Goal: Task Accomplishment & Management: Manage account settings

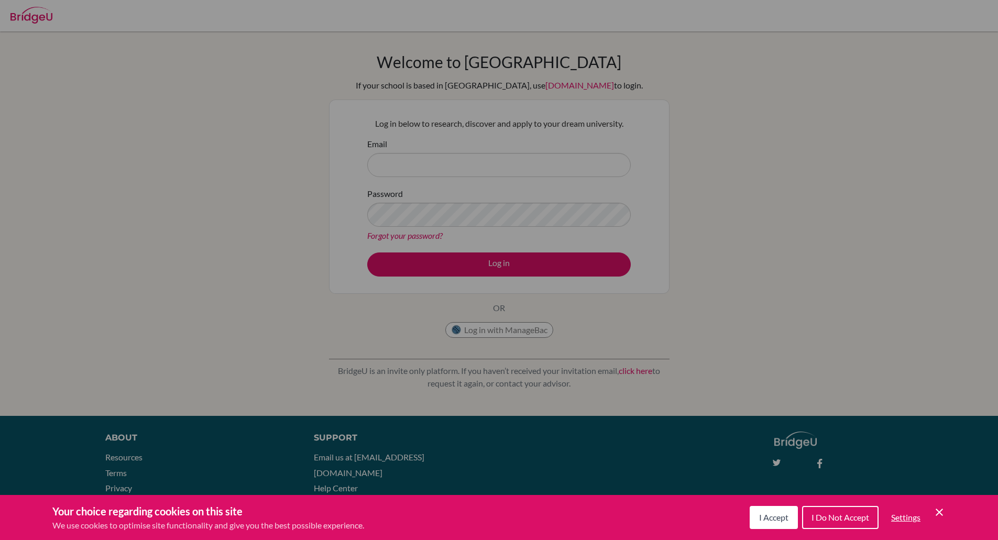
click at [943, 513] on icon "Cookie Control Close Icon" at bounding box center [939, 512] width 13 height 13
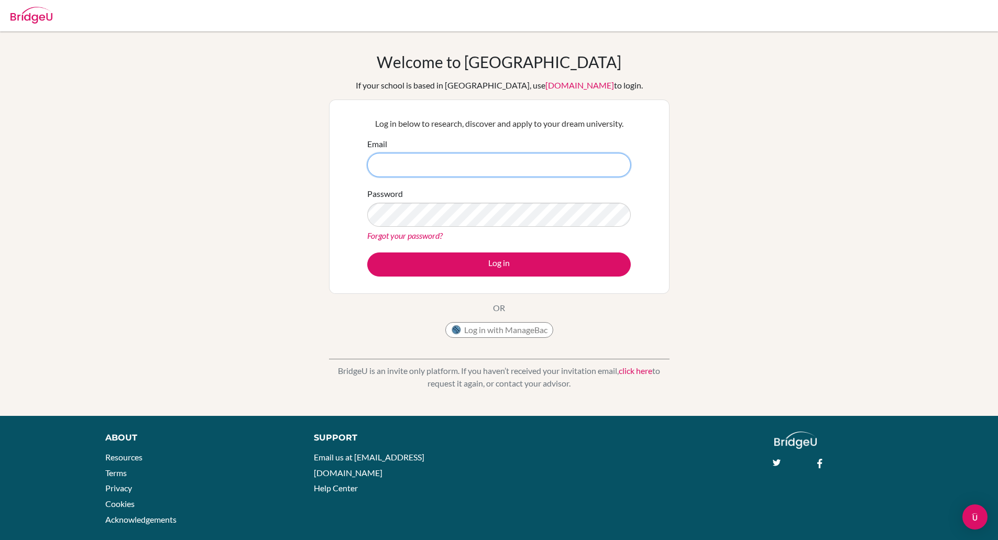
click at [453, 166] on input "Email" at bounding box center [498, 165] width 263 height 24
type input "[PERSON_NAME][EMAIL_ADDRESS][PERSON_NAME][DOMAIN_NAME]"
click at [445, 231] on div "Forgot your password?" at bounding box center [498, 235] width 263 height 13
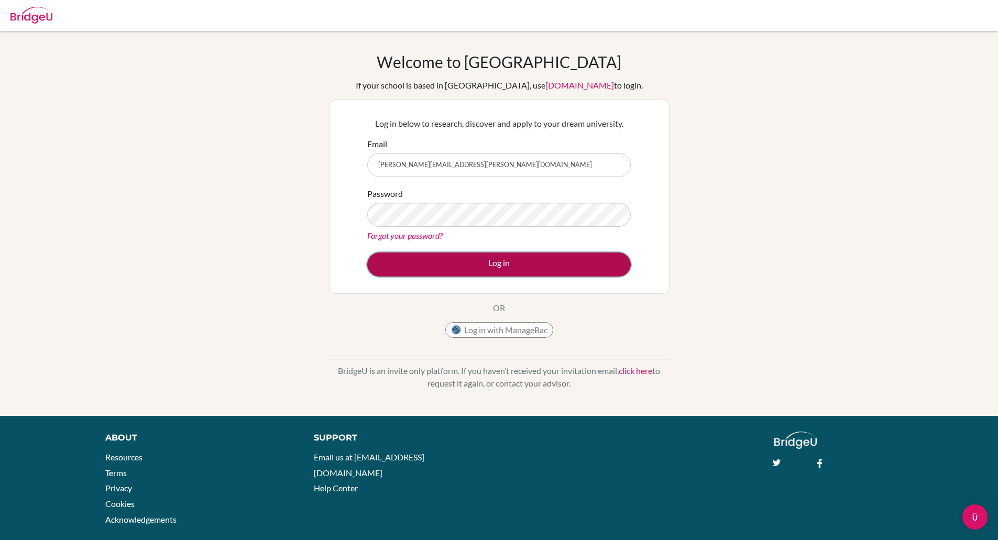
click at [470, 267] on button "Log in" at bounding box center [498, 264] width 263 height 24
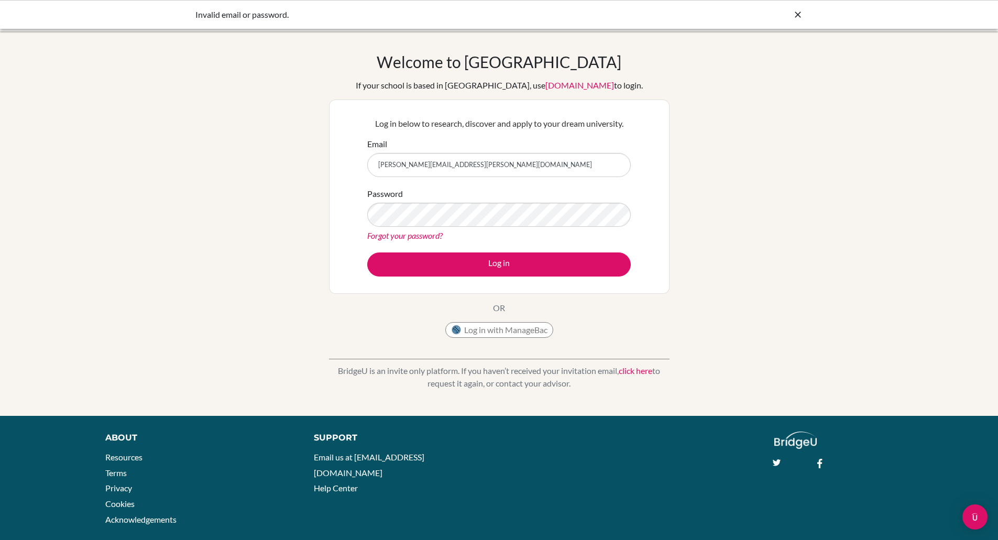
click at [384, 230] on link "Forgot your password?" at bounding box center [404, 235] width 75 height 10
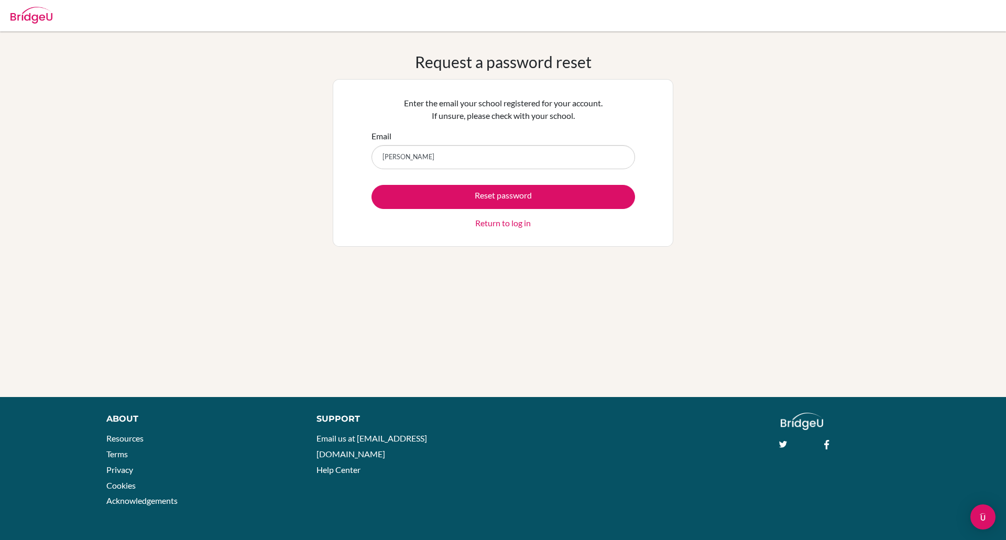
type input "[PERSON_NAME][EMAIL_ADDRESS][PERSON_NAME][DOMAIN_NAME]"
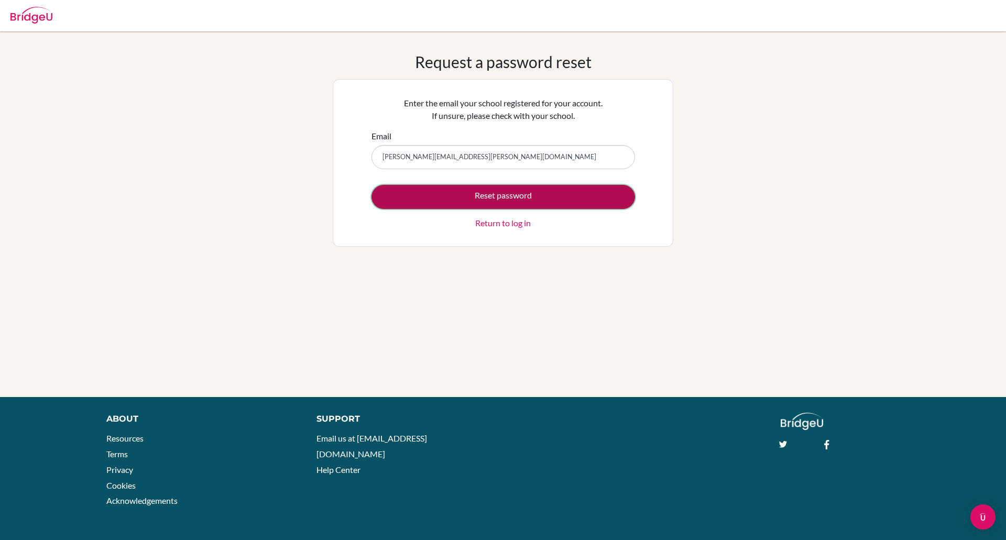
click at [519, 197] on button "Reset password" at bounding box center [502, 197] width 263 height 24
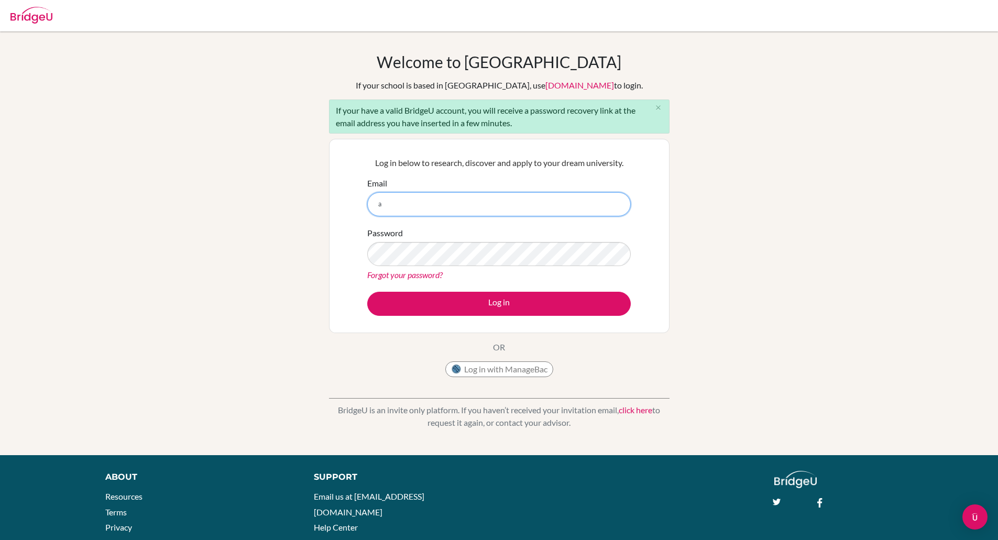
type input "[PERSON_NAME][EMAIL_ADDRESS][PERSON_NAME][DOMAIN_NAME]"
click at [424, 273] on link "Forgot your password?" at bounding box center [404, 275] width 75 height 10
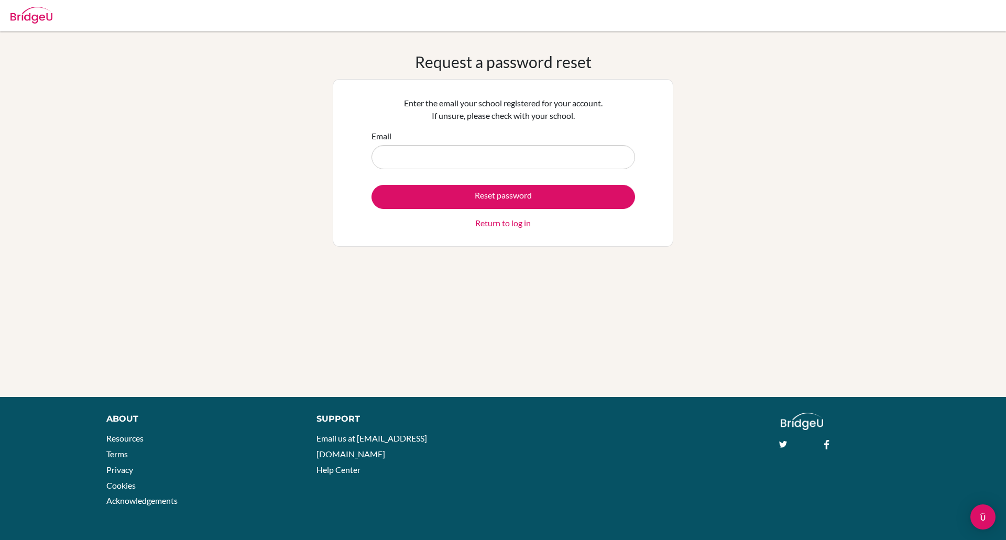
click at [467, 170] on form "Email Reset password Return to log in" at bounding box center [502, 180] width 263 height 100
click at [461, 153] on input "Email" at bounding box center [502, 157] width 263 height 24
type input "[PERSON_NAME][EMAIL_ADDRESS][PERSON_NAME][DOMAIN_NAME]"
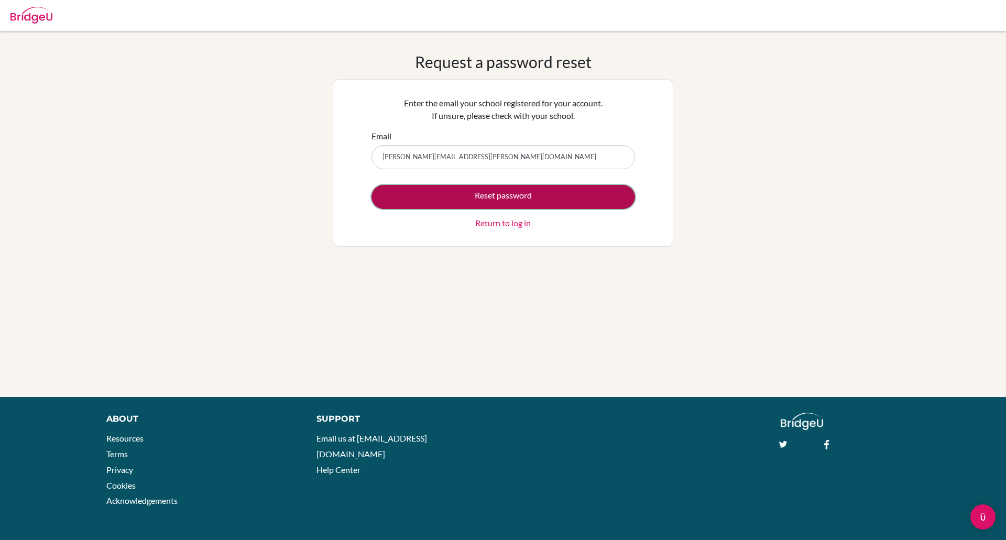
click at [527, 198] on button "Reset password" at bounding box center [502, 197] width 263 height 24
